Goal: Check status: Check status

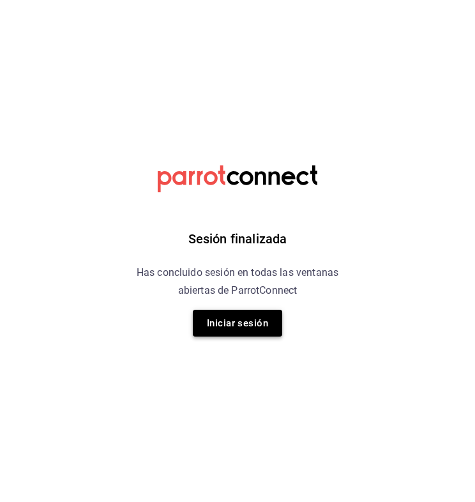
click at [241, 327] on button "Iniciar sesión" at bounding box center [237, 323] width 89 height 27
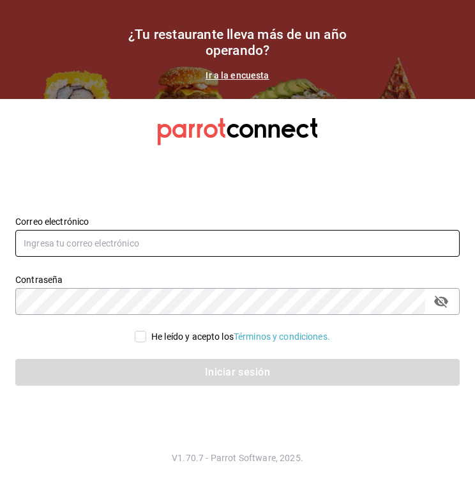
type input "[EMAIL_ADDRESS][DOMAIN_NAME]"
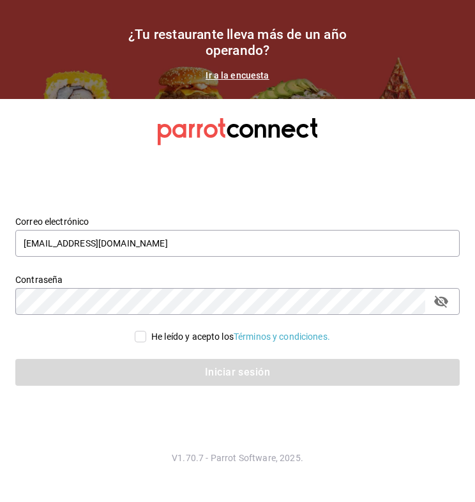
click at [141, 333] on input "He leído y acepto los Términos y condiciones." at bounding box center [140, 336] width 11 height 11
checkbox input "true"
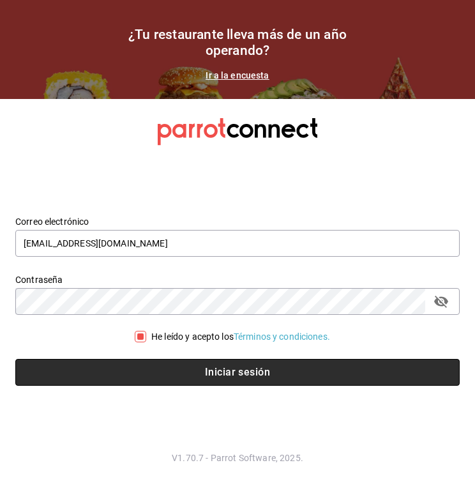
click at [169, 364] on button "Iniciar sesión" at bounding box center [237, 372] width 444 height 27
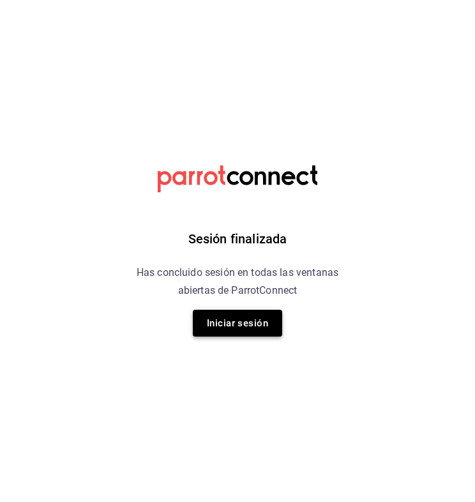
click at [231, 320] on button "Iniciar sesión" at bounding box center [237, 323] width 89 height 27
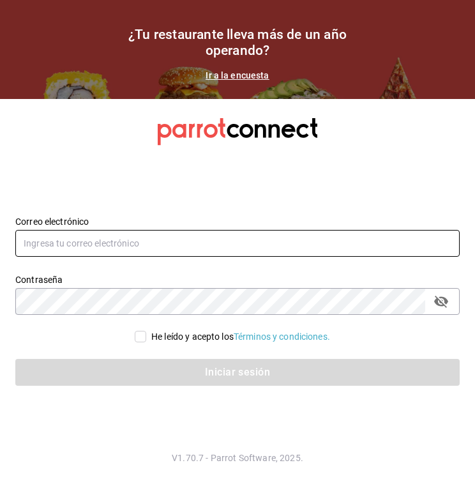
type input "[EMAIL_ADDRESS][DOMAIN_NAME]"
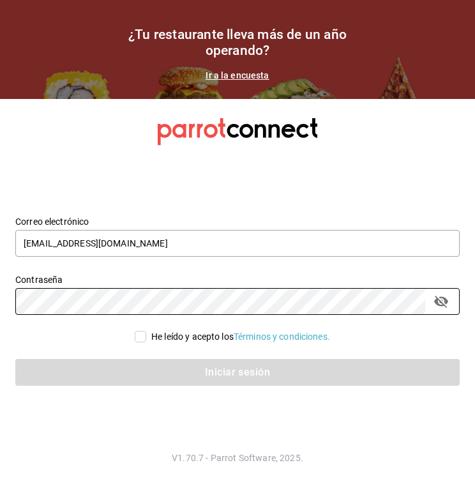
click at [114, 276] on label "Contraseña" at bounding box center [237, 278] width 444 height 9
click at [138, 331] on input "He leído y acepto los Términos y condiciones." at bounding box center [140, 336] width 11 height 11
checkbox input "true"
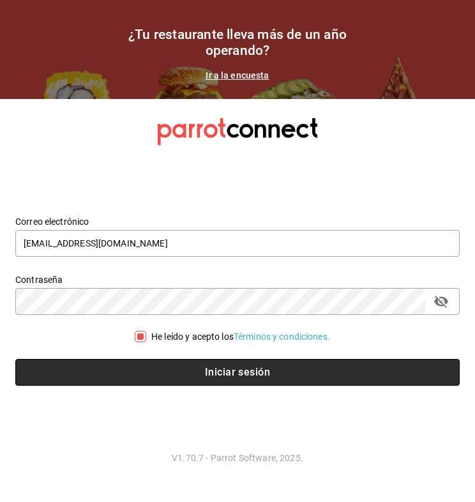
click at [151, 366] on button "Iniciar sesión" at bounding box center [237, 372] width 444 height 27
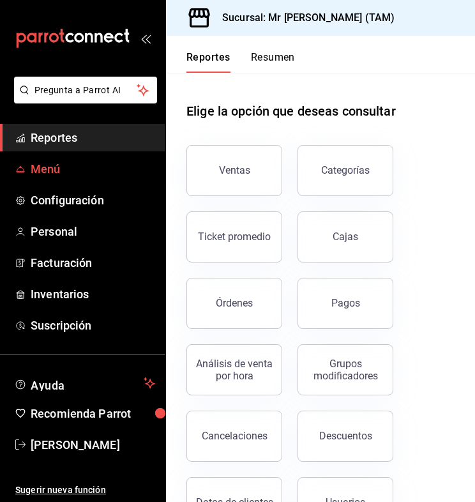
click at [63, 163] on span "Menú" at bounding box center [93, 168] width 124 height 17
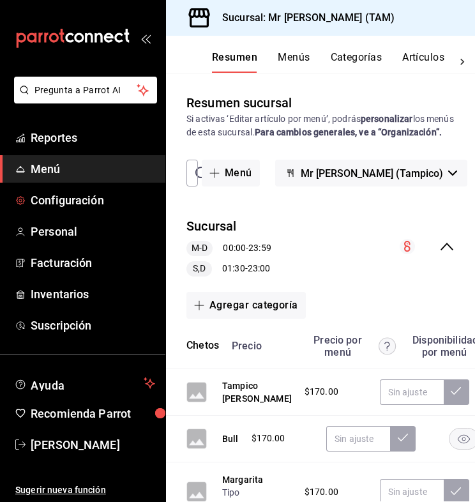
click at [55, 186] on ul "Reportes Menú Configuración Personal Facturación Inventarios Suscripción" at bounding box center [82, 231] width 165 height 215
click at [55, 195] on span "Configuración" at bounding box center [93, 199] width 124 height 17
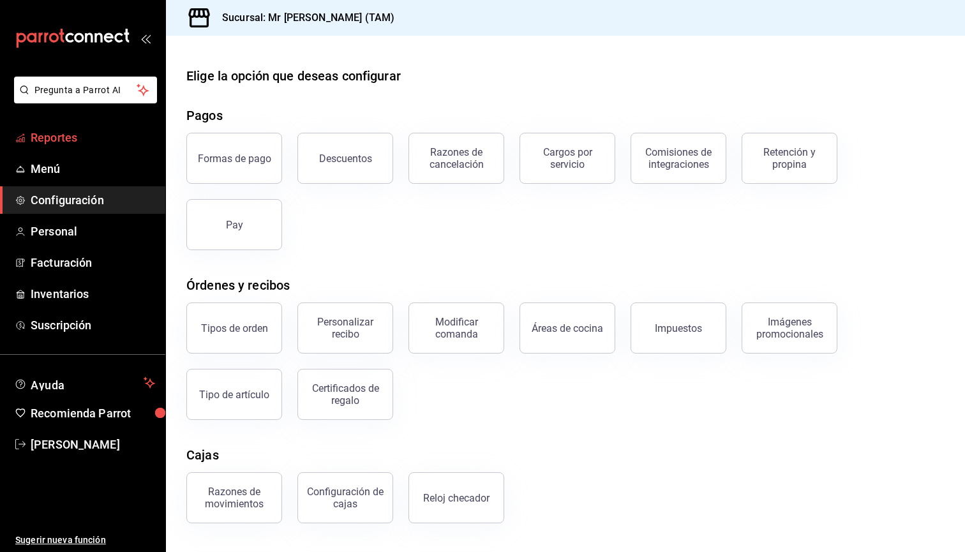
click at [70, 137] on span "Reportes" at bounding box center [93, 137] width 124 height 17
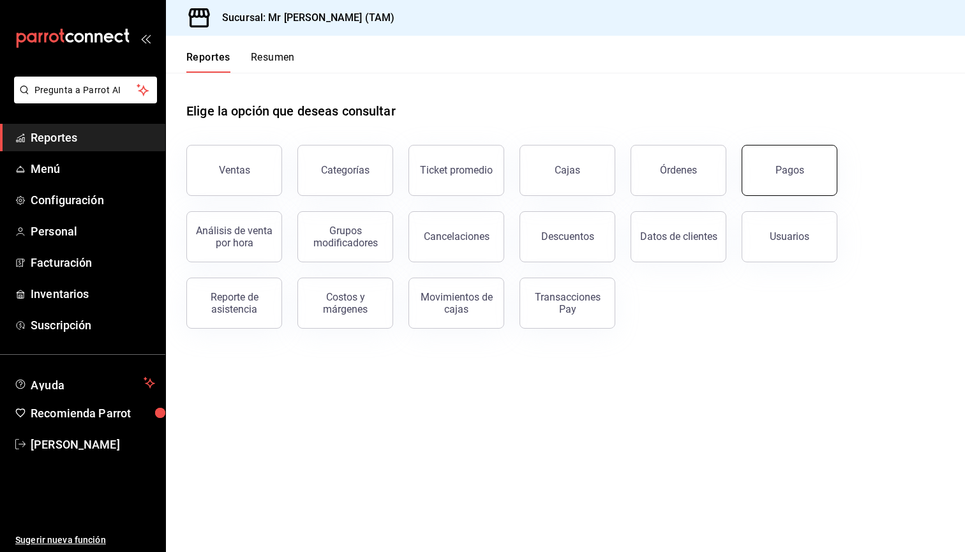
click at [474, 163] on button "Pagos" at bounding box center [790, 170] width 96 height 51
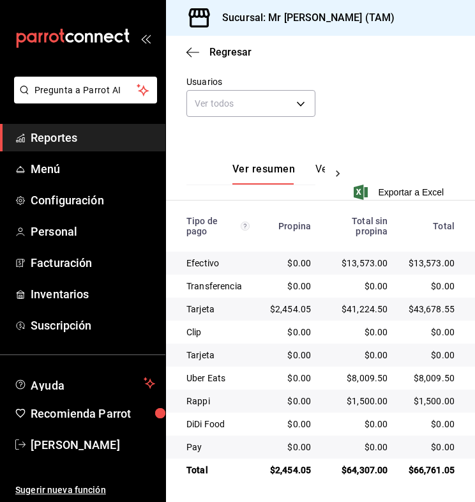
scroll to position [222, 0]
